Goal: Task Accomplishment & Management: Manage account settings

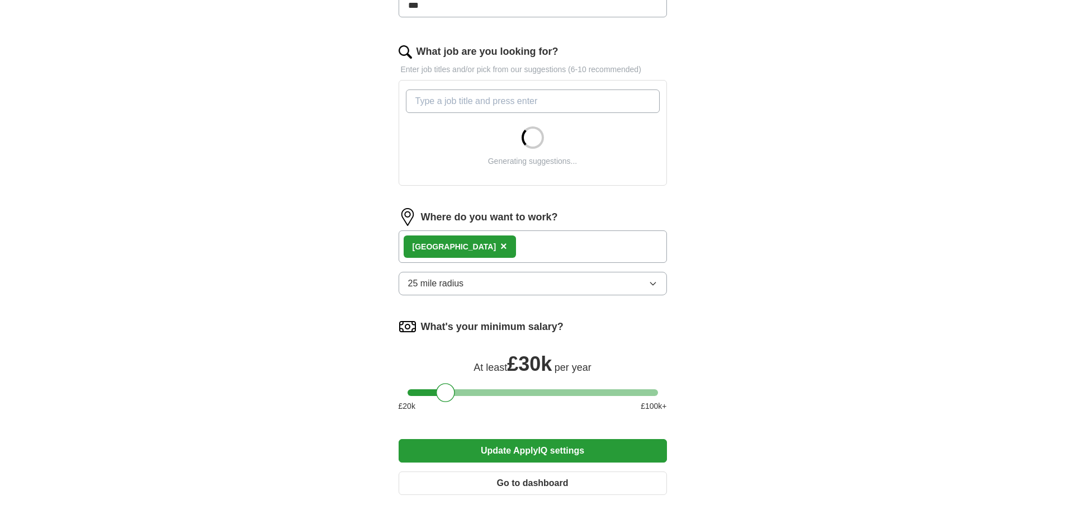
scroll to position [335, 0]
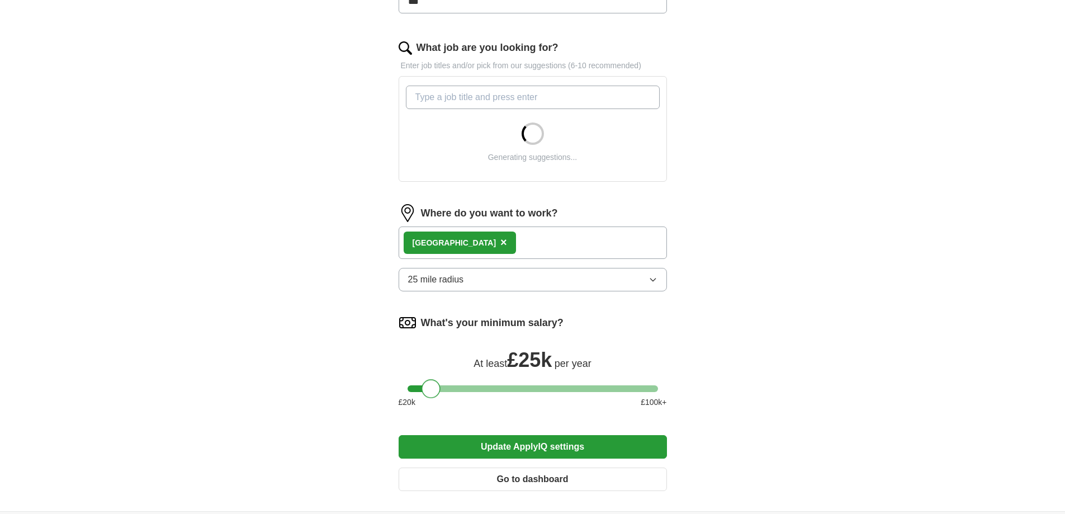
drag, startPoint x: 449, startPoint y: 389, endPoint x: 434, endPoint y: 393, distance: 15.1
click at [434, 393] on div at bounding box center [431, 388] width 19 height 19
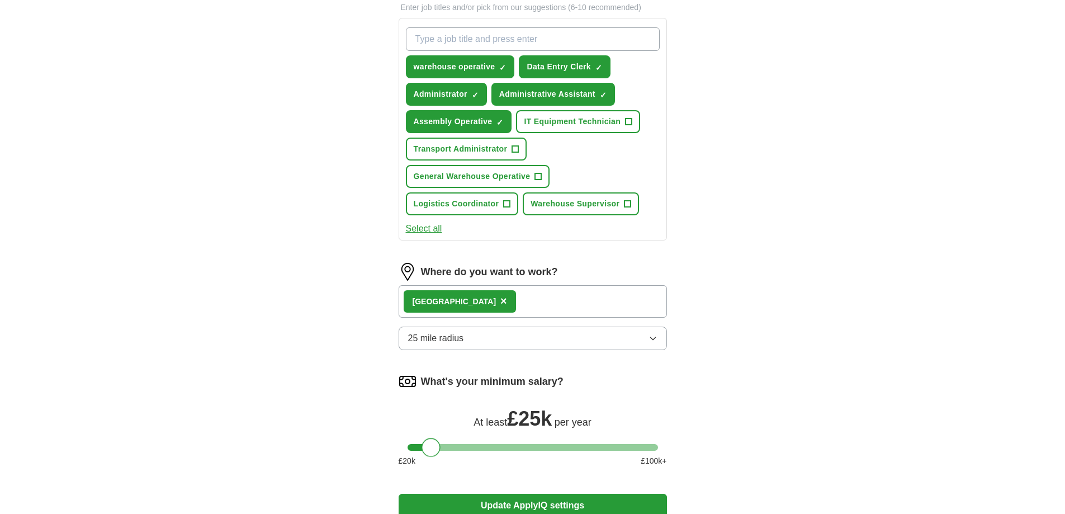
scroll to position [447, 0]
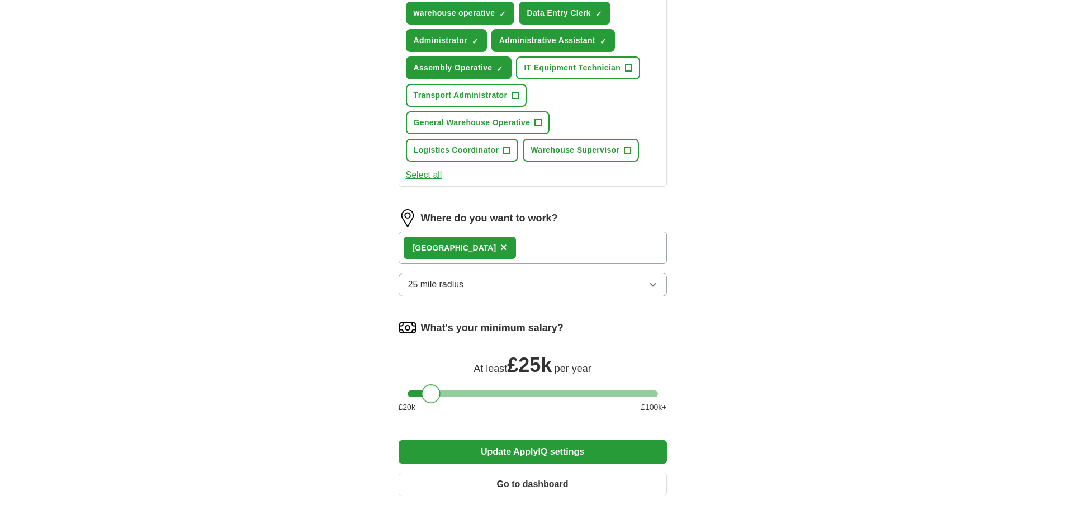
click at [538, 448] on button "Update ApplyIQ settings" at bounding box center [533, 451] width 268 height 23
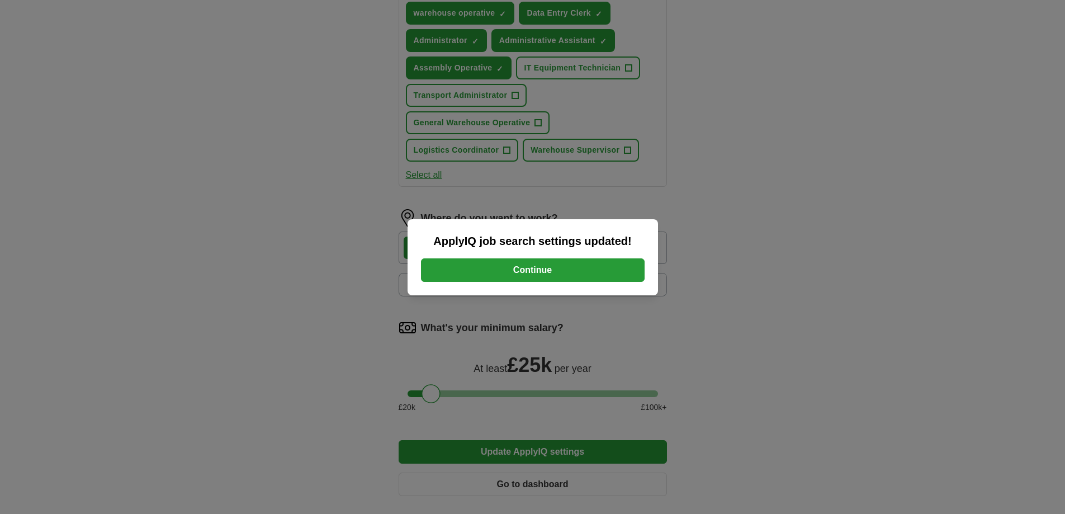
click at [760, 230] on div "ApplyIQ job search settings updated! Continue" at bounding box center [532, 257] width 1065 height 514
click at [605, 265] on button "Continue" at bounding box center [533, 269] width 224 height 23
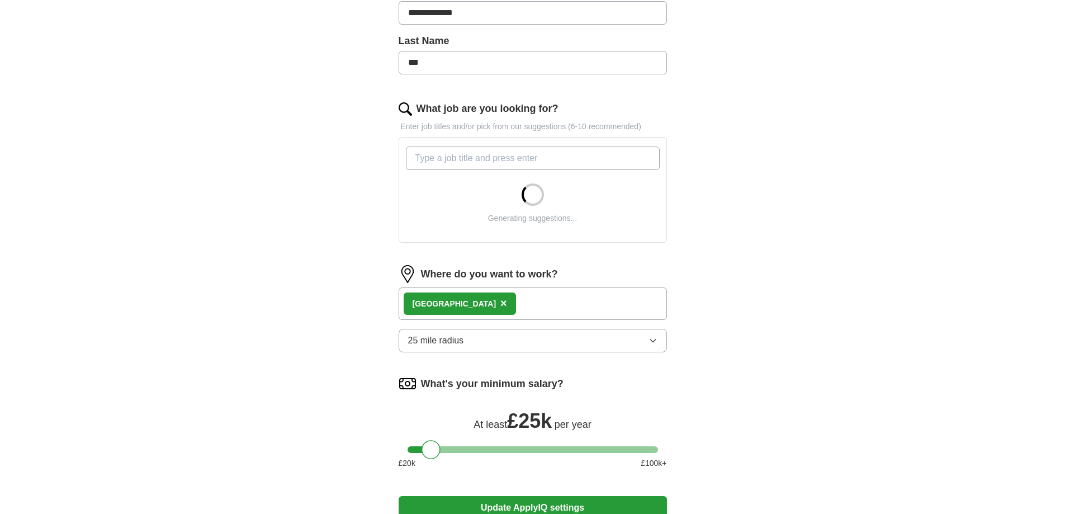
scroll to position [335, 0]
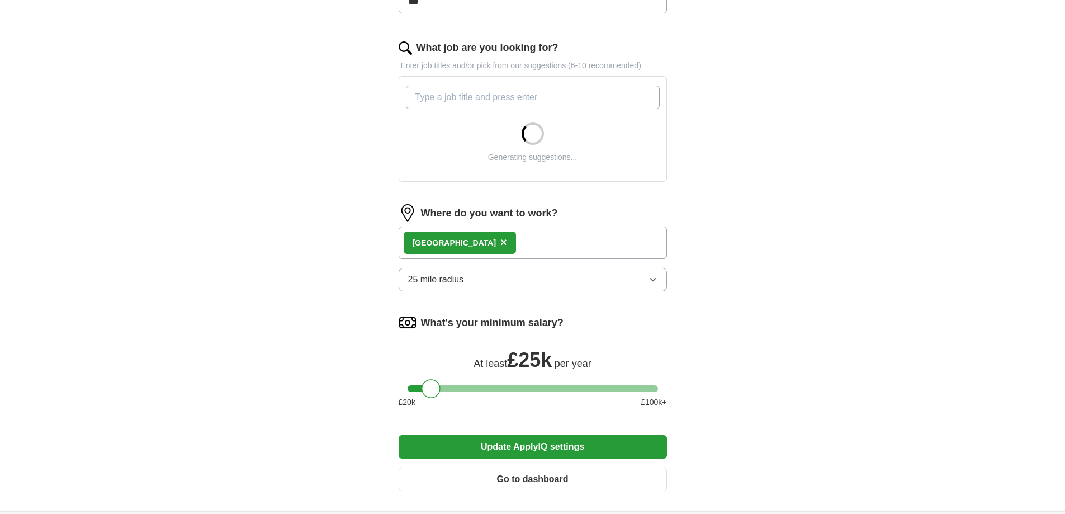
click at [527, 279] on button "25 mile radius" at bounding box center [533, 279] width 268 height 23
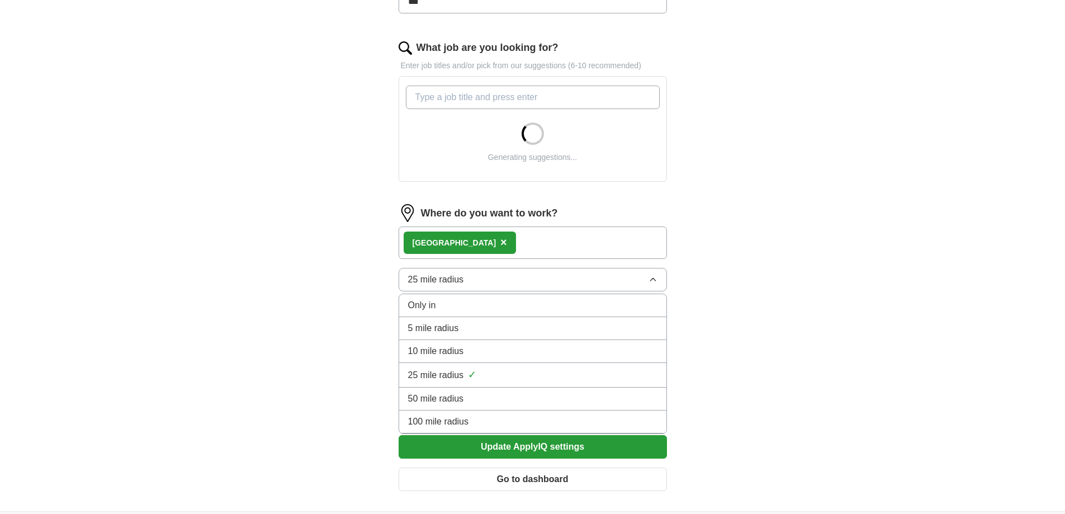
click at [520, 353] on div "10 mile radius" at bounding box center [532, 350] width 249 height 13
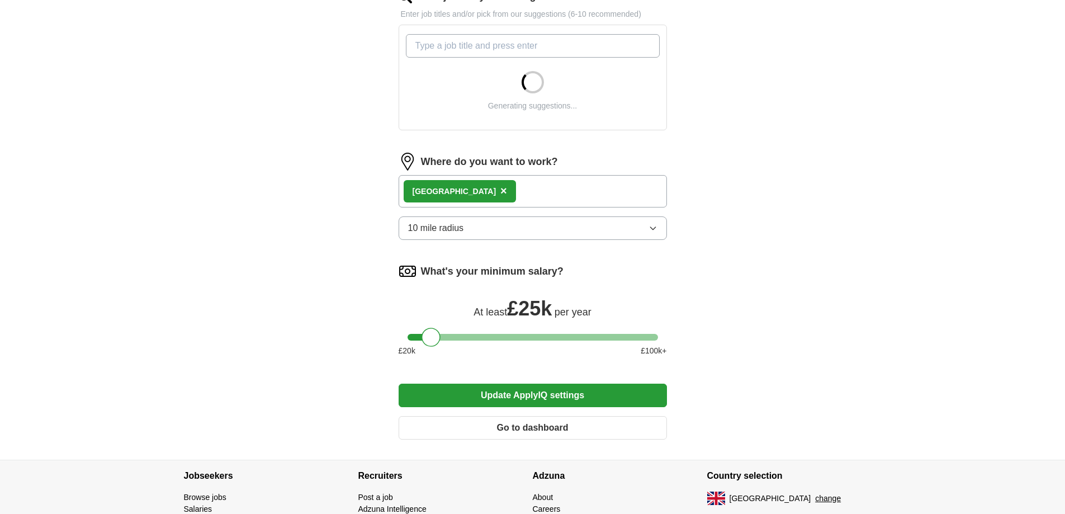
scroll to position [457, 0]
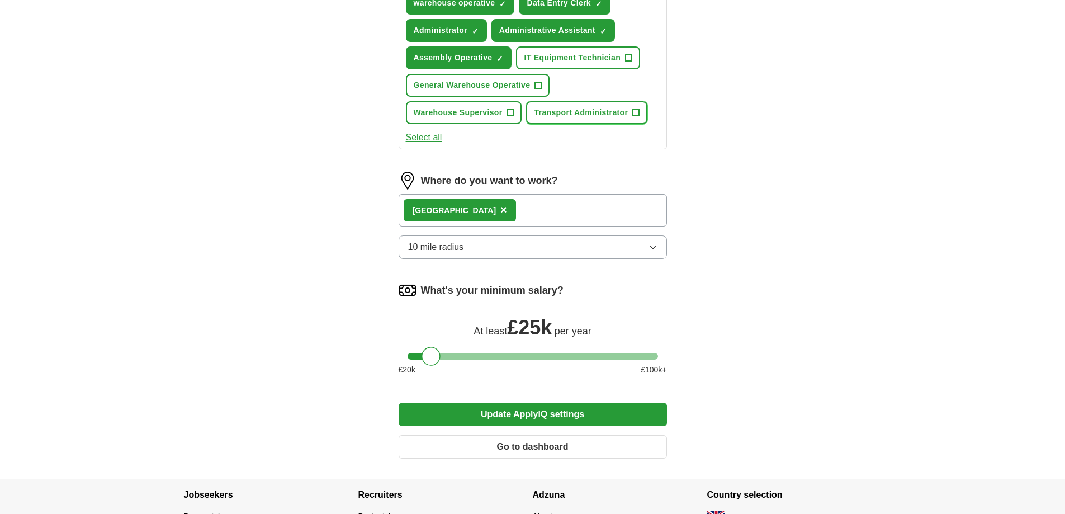
click at [567, 108] on span "Transport Administrator" at bounding box center [581, 113] width 94 height 12
click at [522, 93] on button "General Warehouse Operative +" at bounding box center [478, 85] width 144 height 23
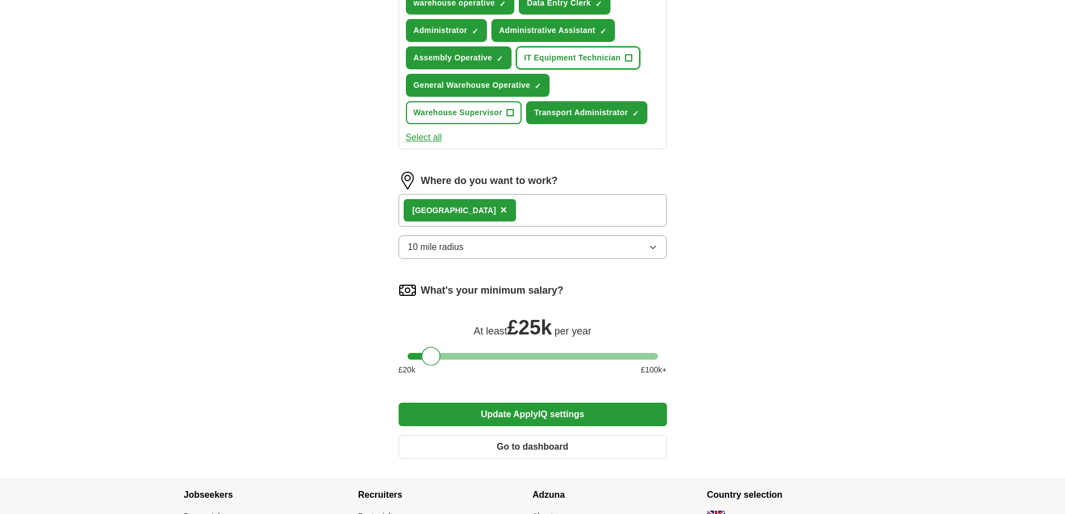
click at [558, 60] on span "IT Equipment Technician" at bounding box center [572, 58] width 97 height 12
click at [509, 414] on button "Update ApplyIQ settings" at bounding box center [533, 414] width 268 height 23
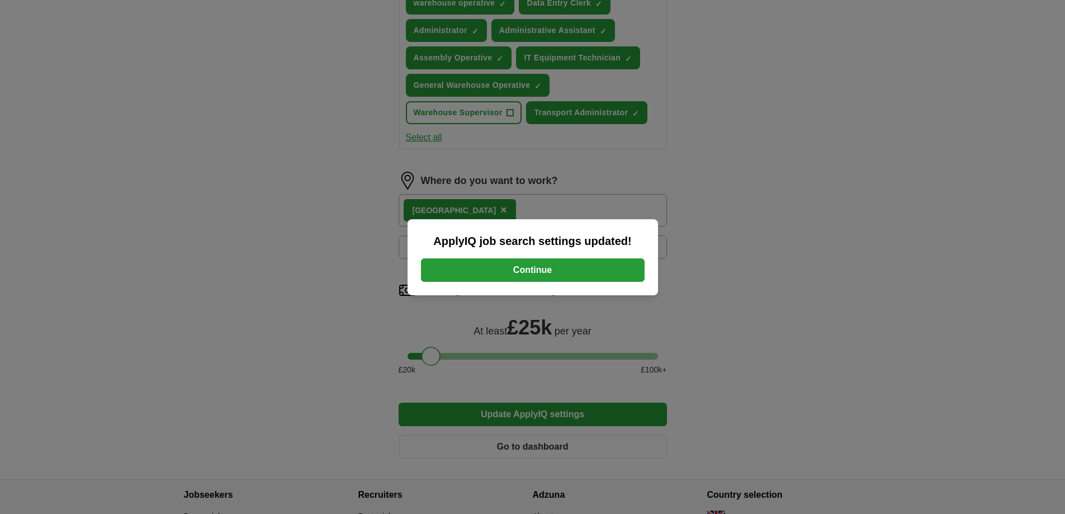
click at [526, 273] on button "Continue" at bounding box center [533, 269] width 224 height 23
